Goal: Transaction & Acquisition: Purchase product/service

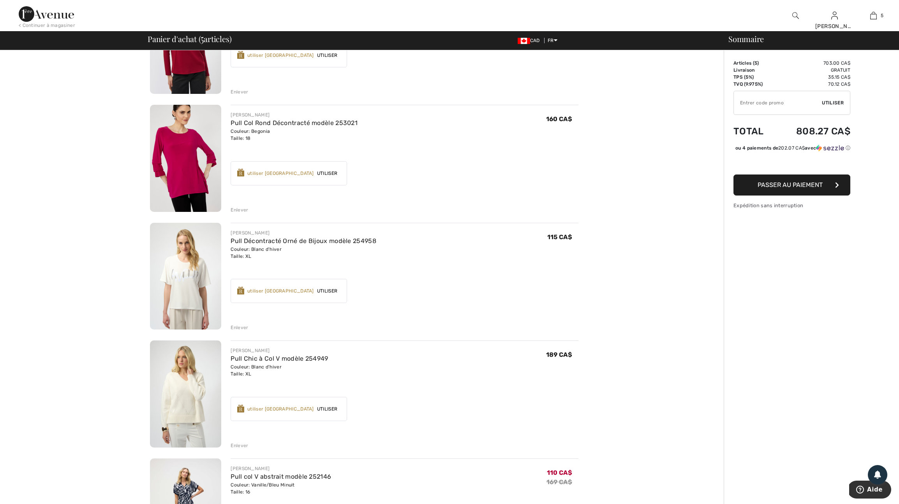
scroll to position [129, 0]
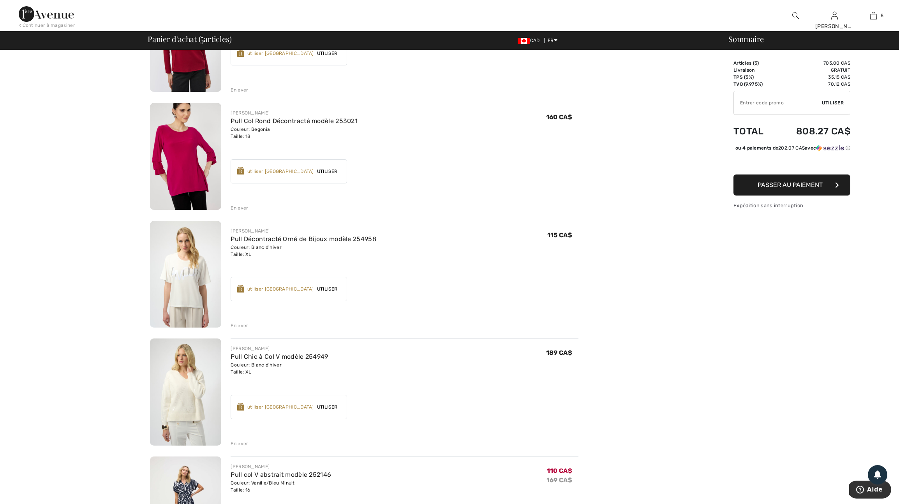
click at [241, 329] on div "Enlever" at bounding box center [240, 325] width 18 height 7
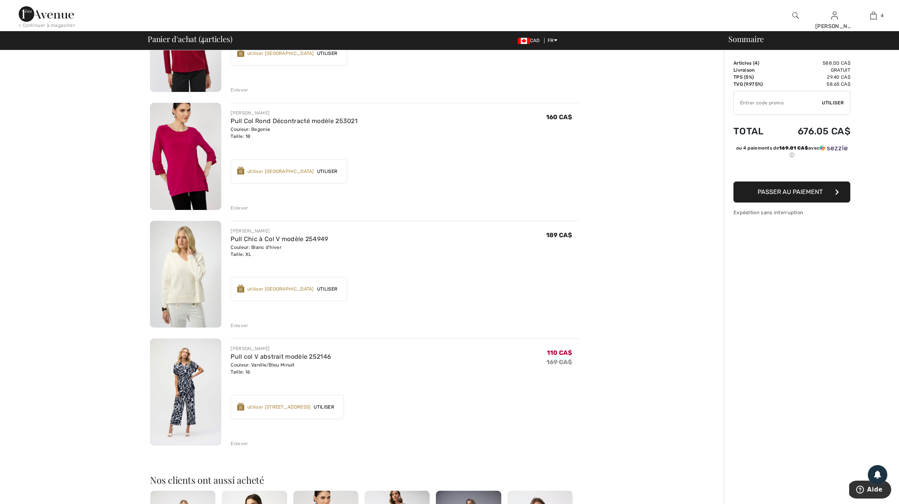
click at [241, 329] on div "Enlever" at bounding box center [240, 325] width 18 height 7
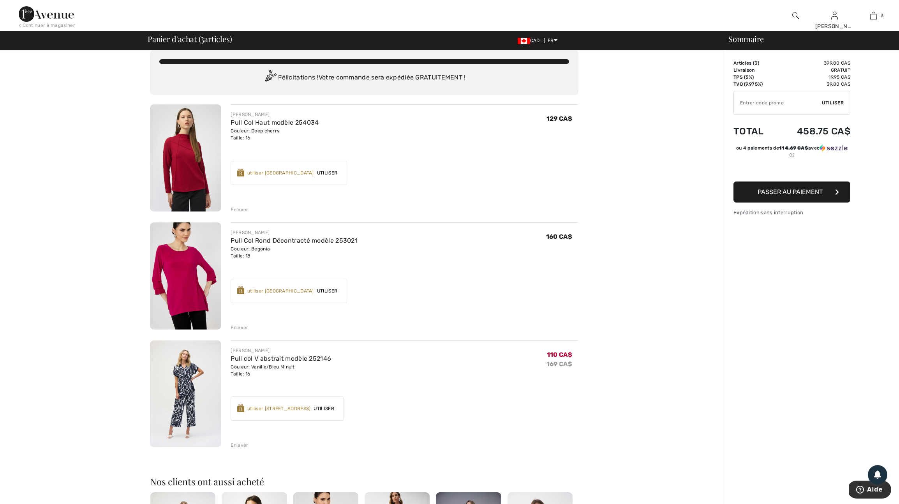
scroll to position [0, 0]
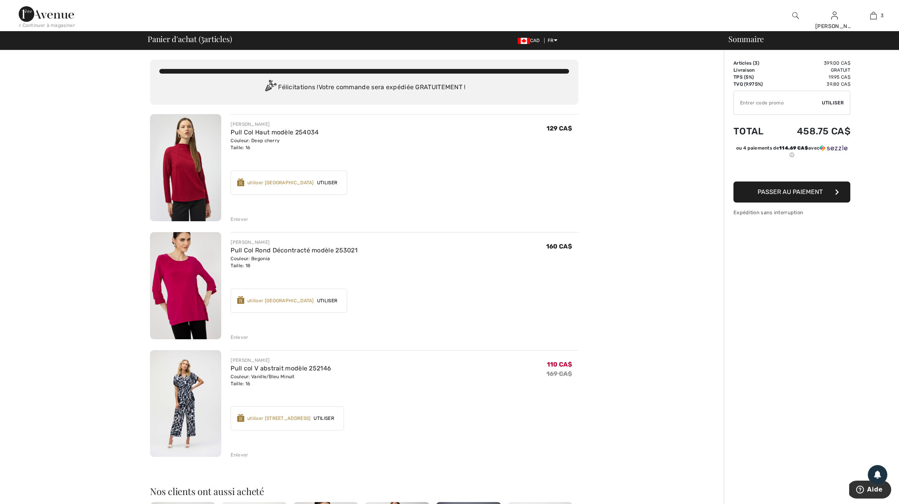
click at [187, 191] on img at bounding box center [185, 167] width 71 height 107
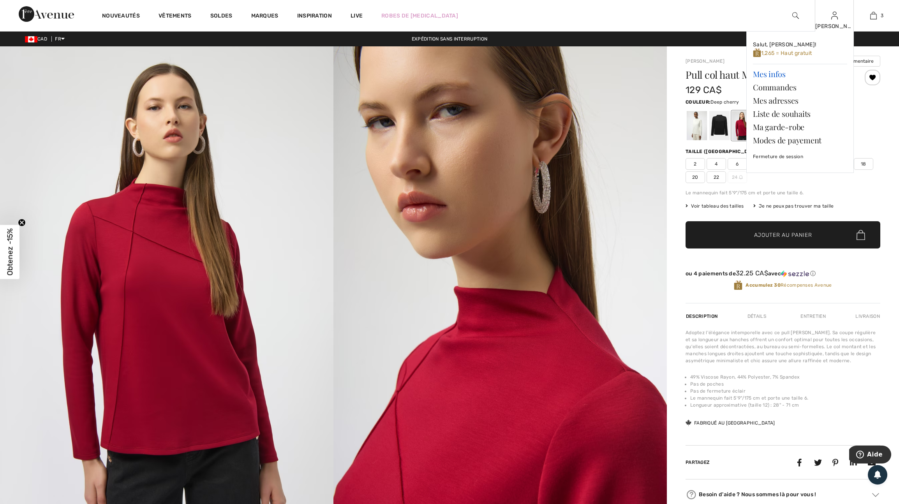
click at [776, 76] on link "Mes infos" at bounding box center [800, 73] width 94 height 13
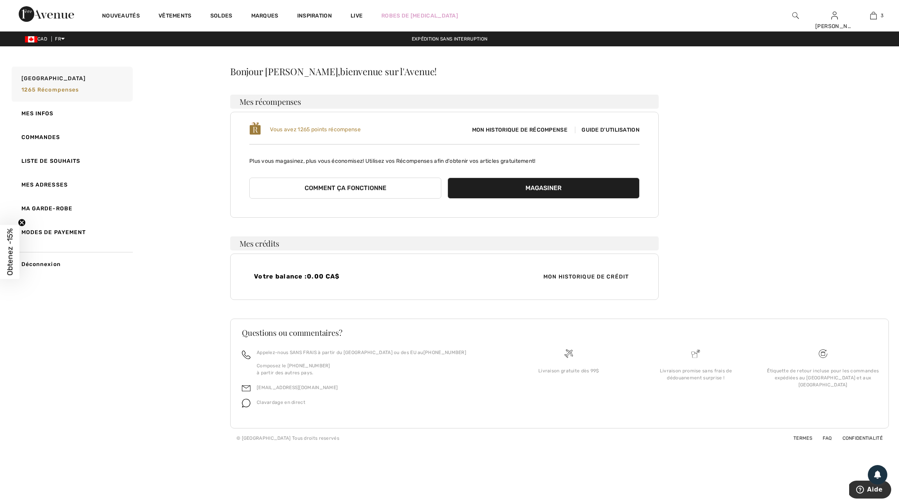
click at [382, 199] on button "Comment ça fonctionne" at bounding box center [345, 188] width 192 height 21
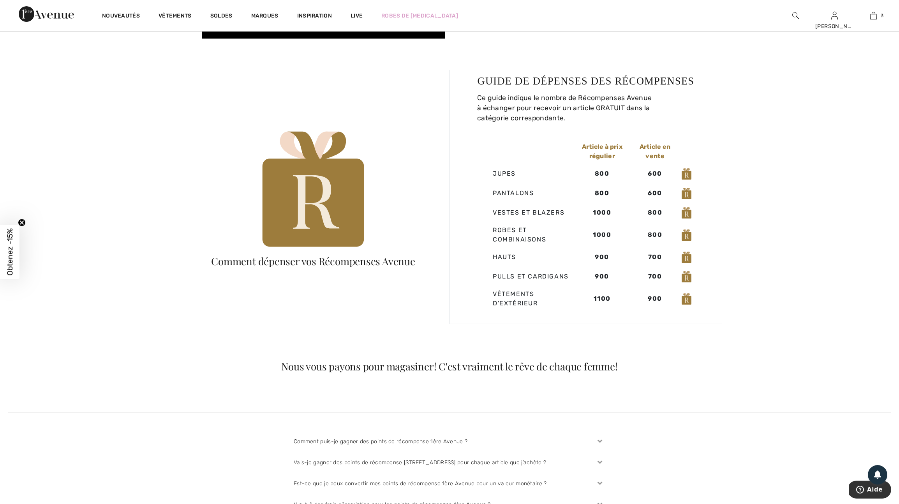
scroll to position [491, 0]
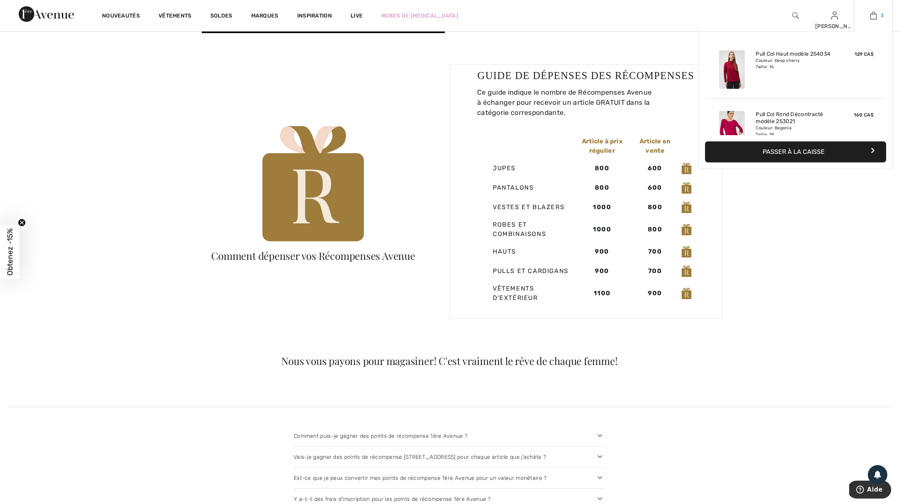
click at [874, 18] on img at bounding box center [873, 15] width 7 height 9
